Goal: Transaction & Acquisition: Purchase product/service

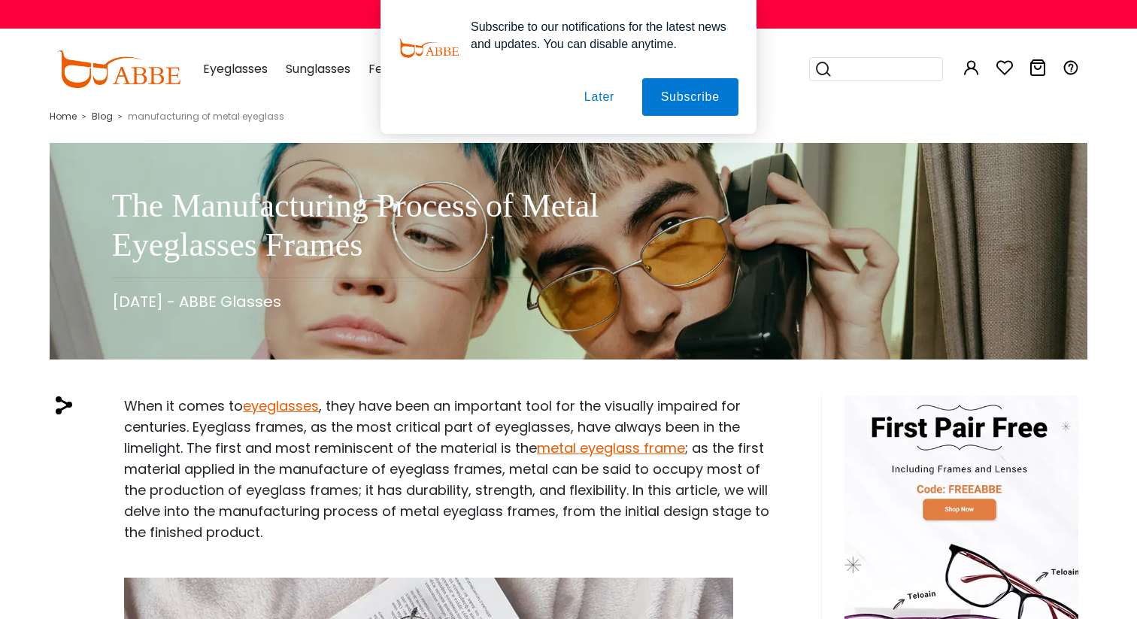
click at [593, 105] on button "Later" at bounding box center [600, 97] width 68 height 38
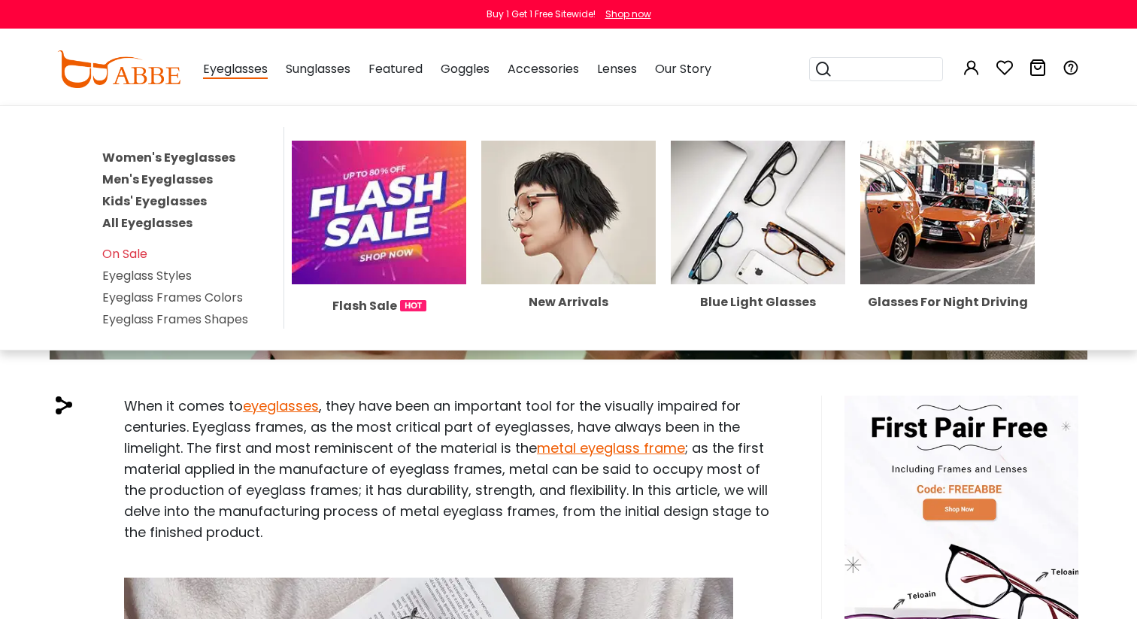
click at [141, 222] on link "All Eyeglasses" at bounding box center [147, 222] width 90 height 17
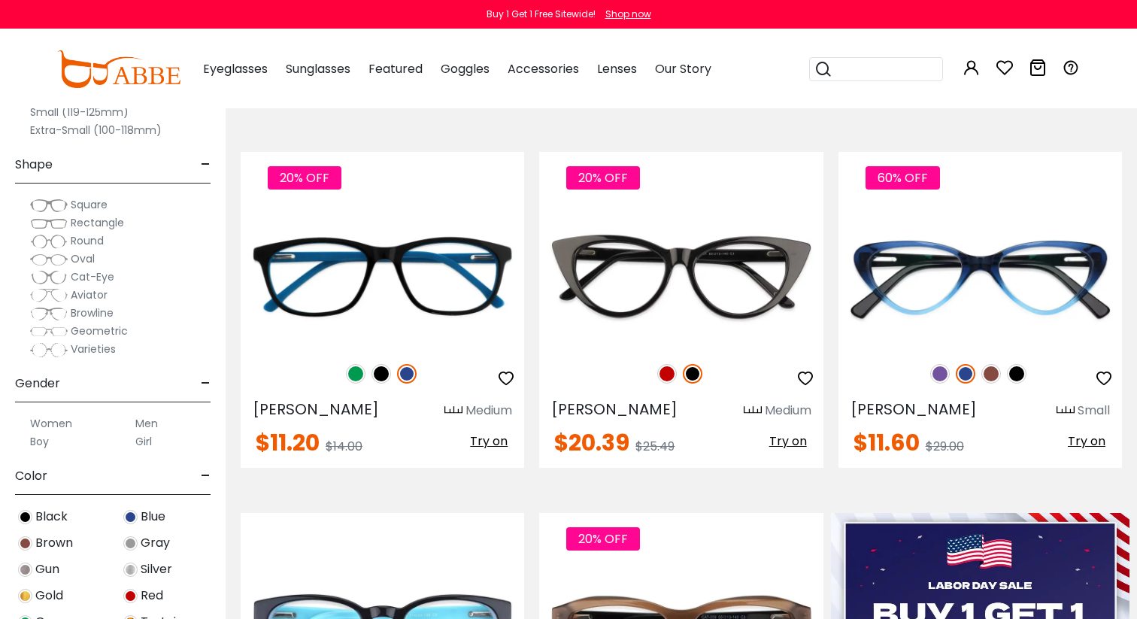
scroll to position [357, 0]
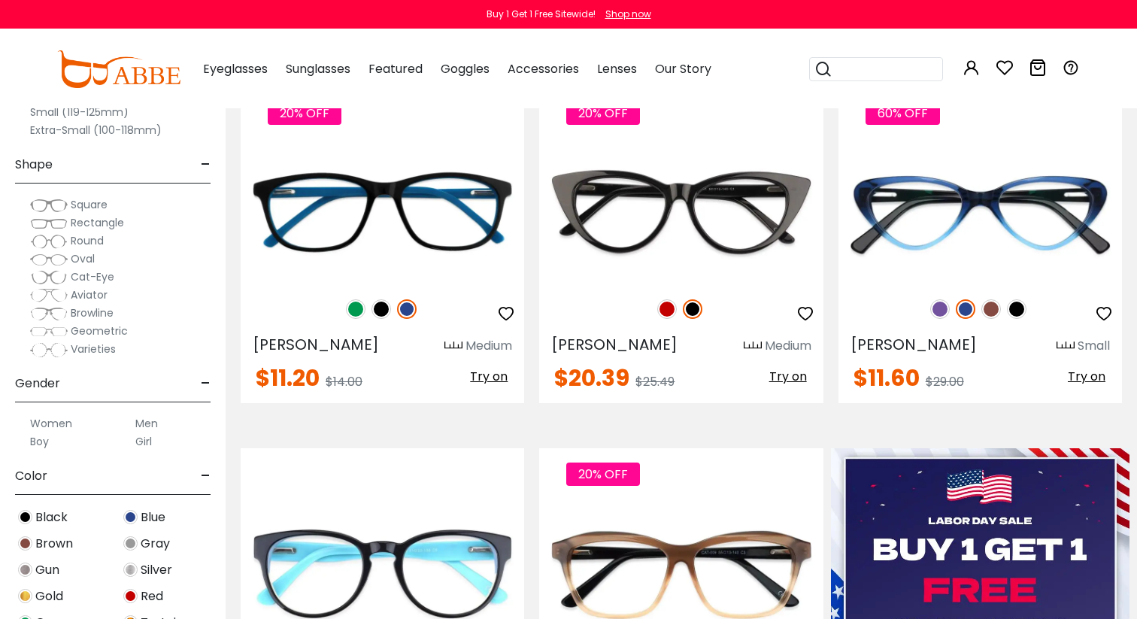
click at [83, 239] on span "Round" at bounding box center [87, 240] width 33 height 15
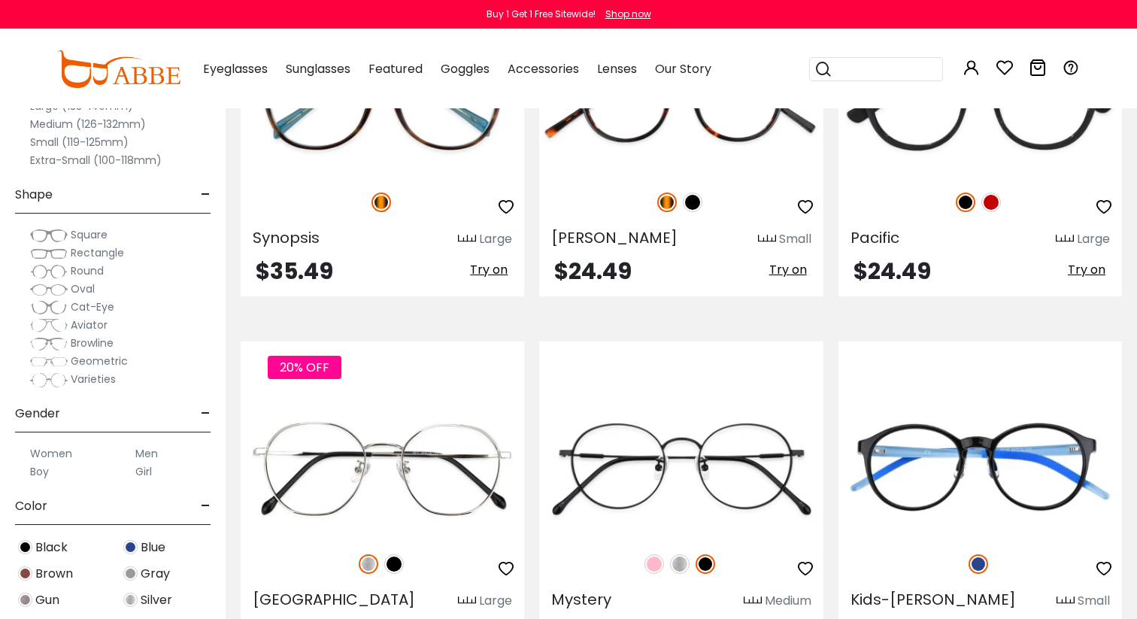
scroll to position [5242, 0]
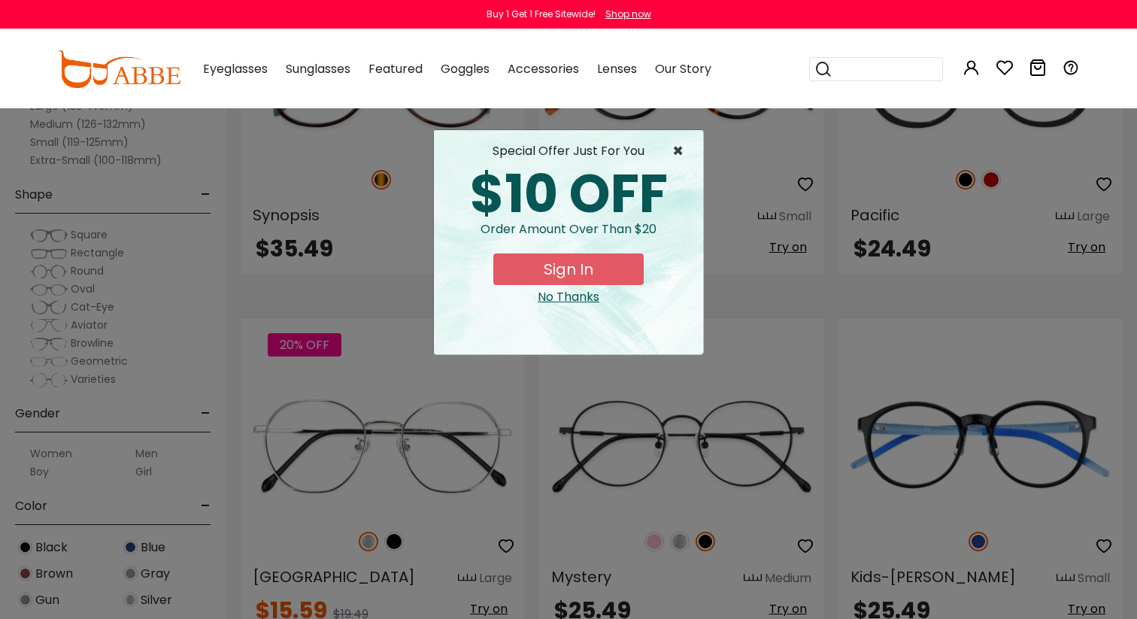
click at [677, 151] on span "×" at bounding box center [681, 151] width 19 height 18
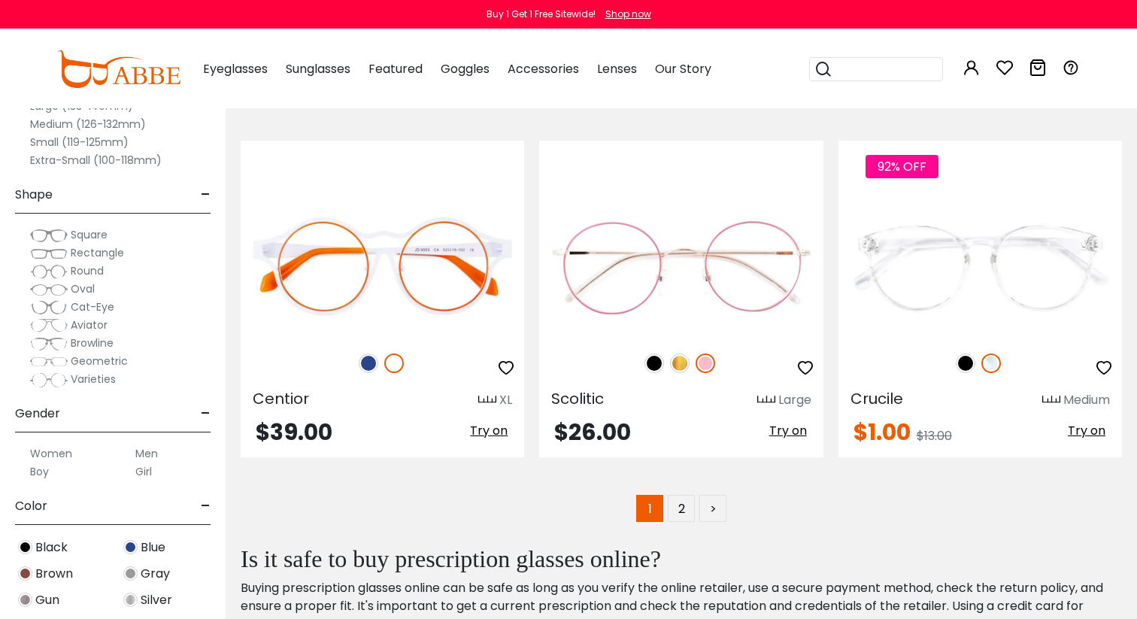
scroll to position [7239, 0]
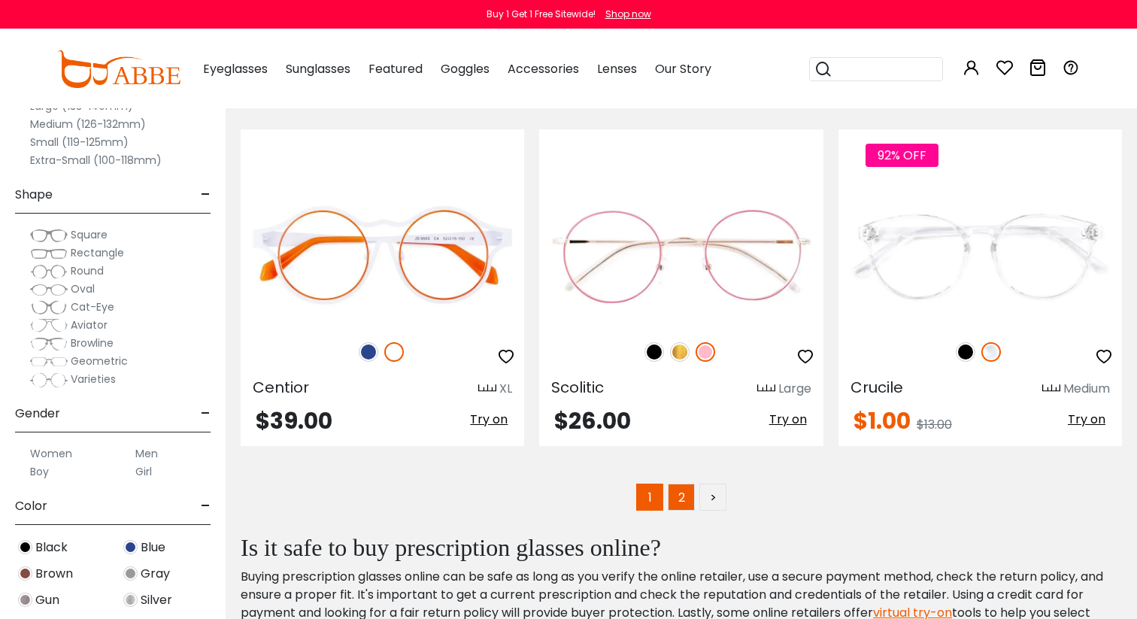
click at [688, 484] on link "2" at bounding box center [681, 497] width 27 height 27
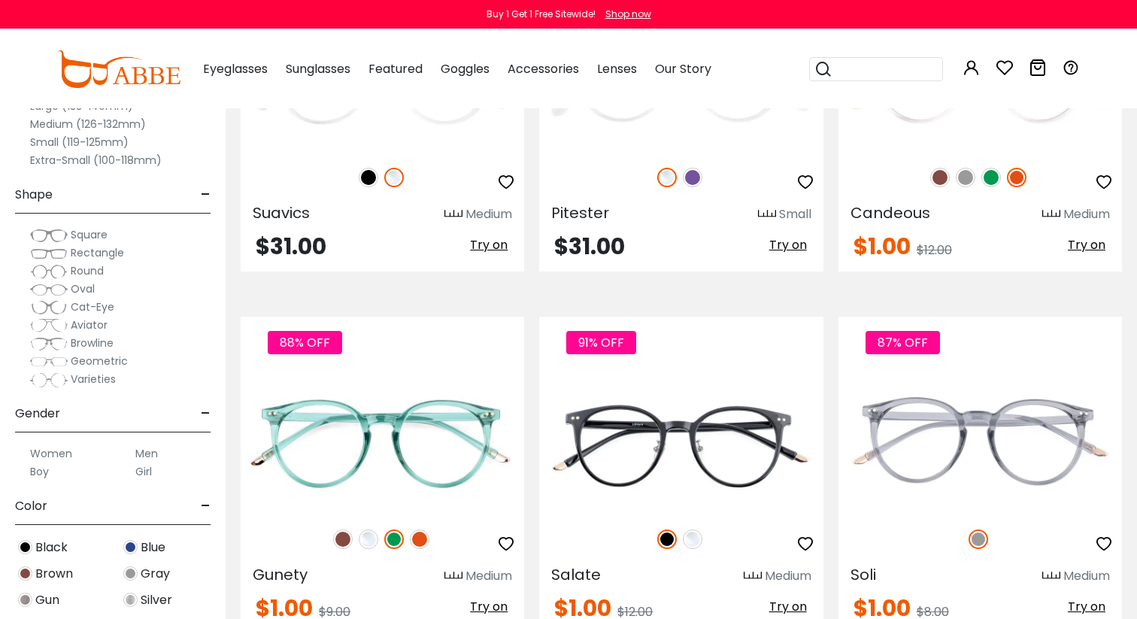
scroll to position [491, 0]
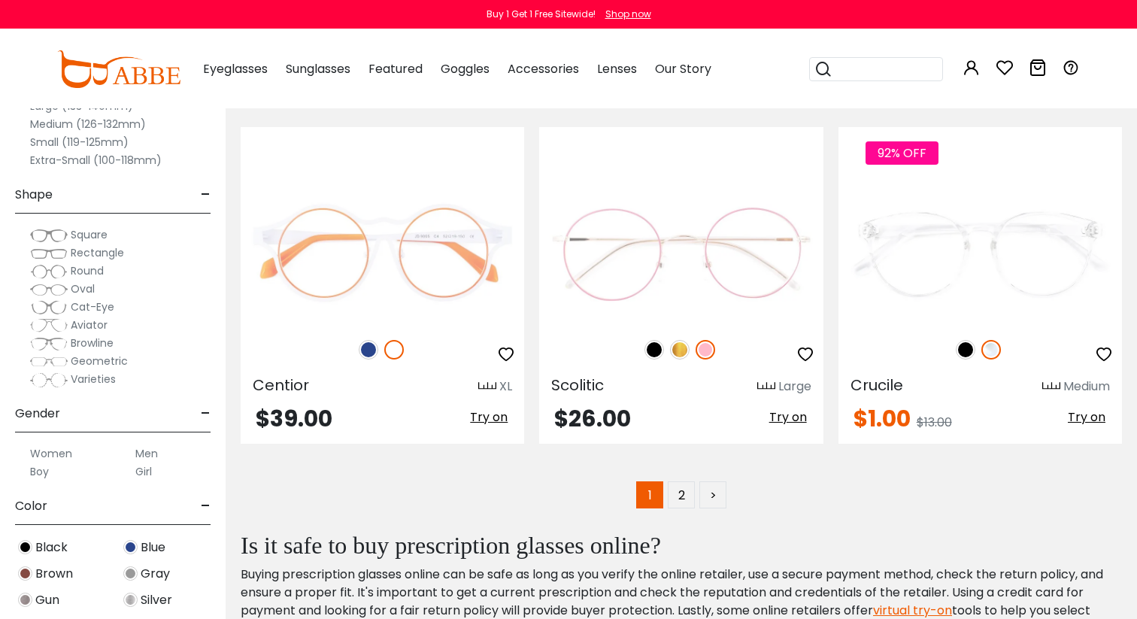
scroll to position [7239, 0]
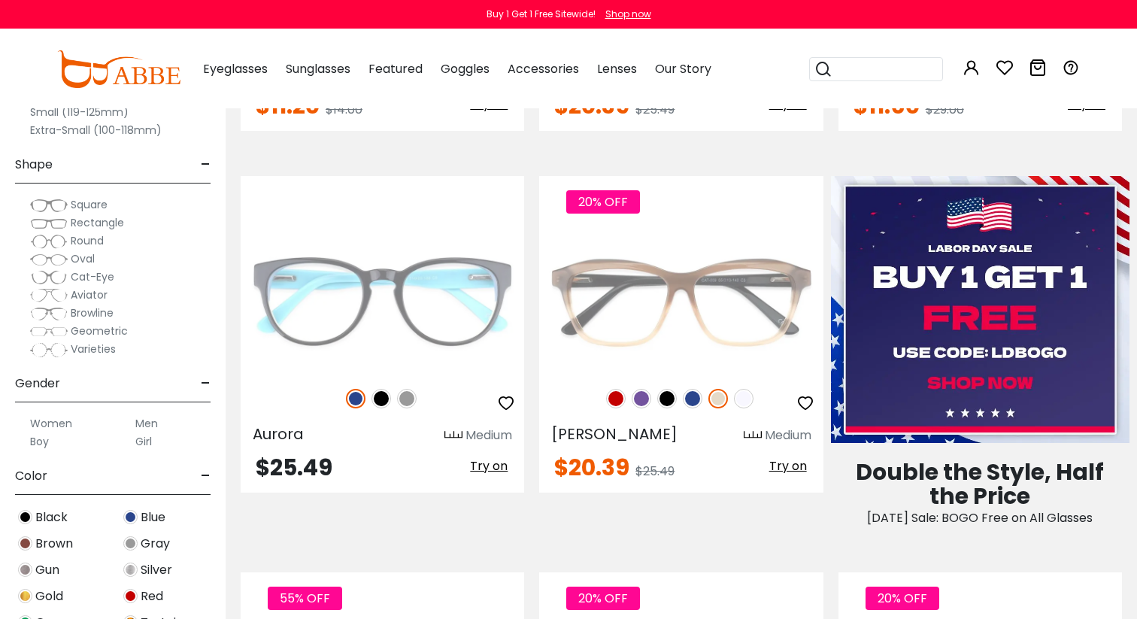
scroll to position [357, 0]
